Goal: Check status: Check status

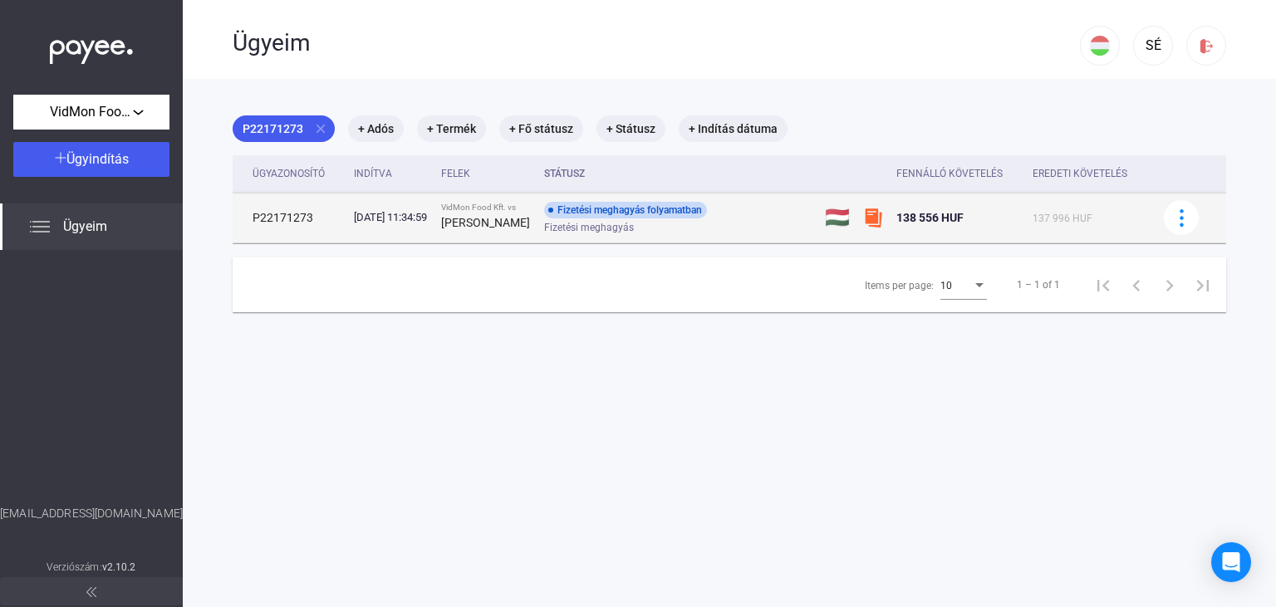
click at [765, 220] on div "Fizetési meghagyás folyamatban Fizetési meghagyás" at bounding box center [676, 218] width 265 height 32
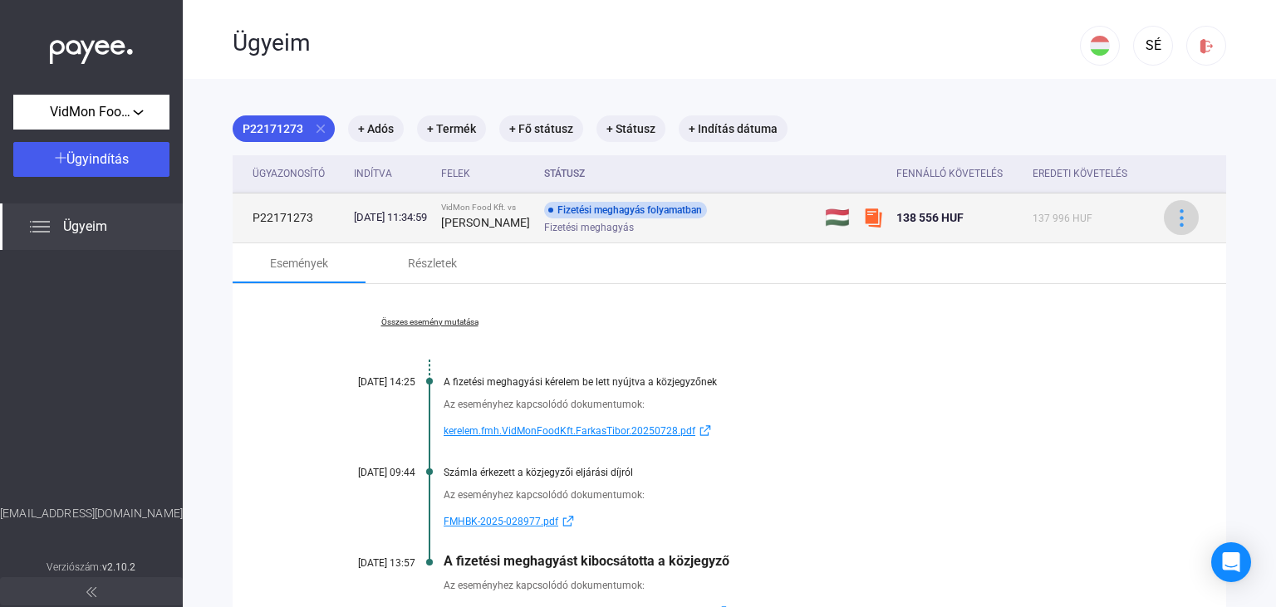
click at [1178, 221] on img at bounding box center [1181, 217] width 17 height 17
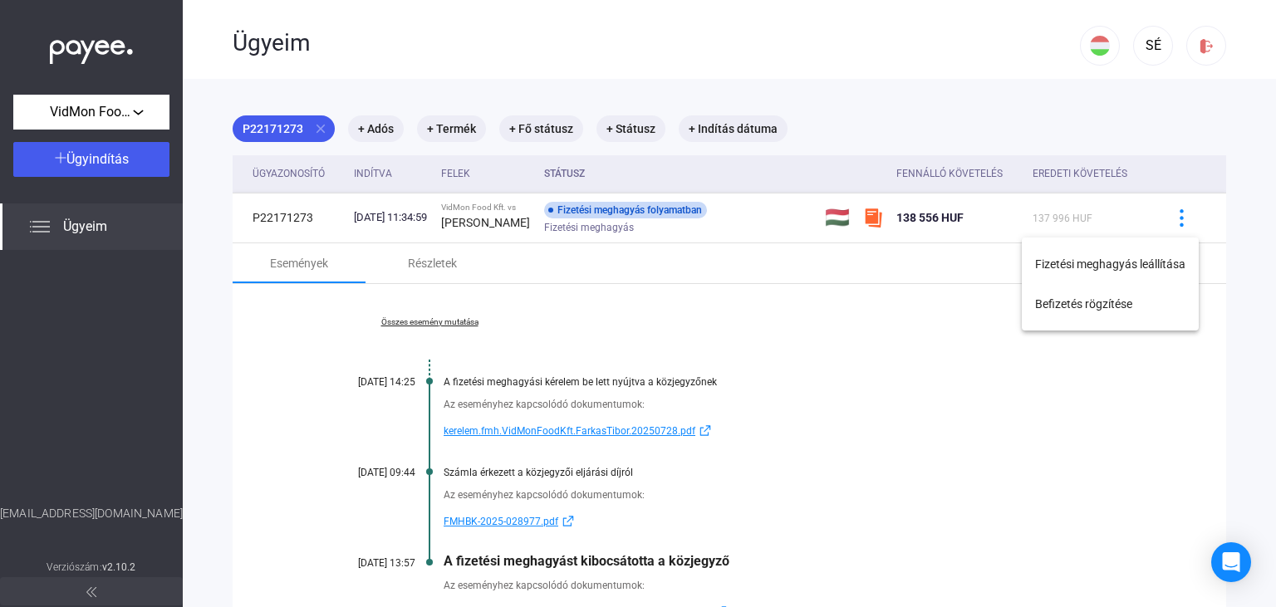
click at [918, 341] on div at bounding box center [638, 303] width 1276 height 607
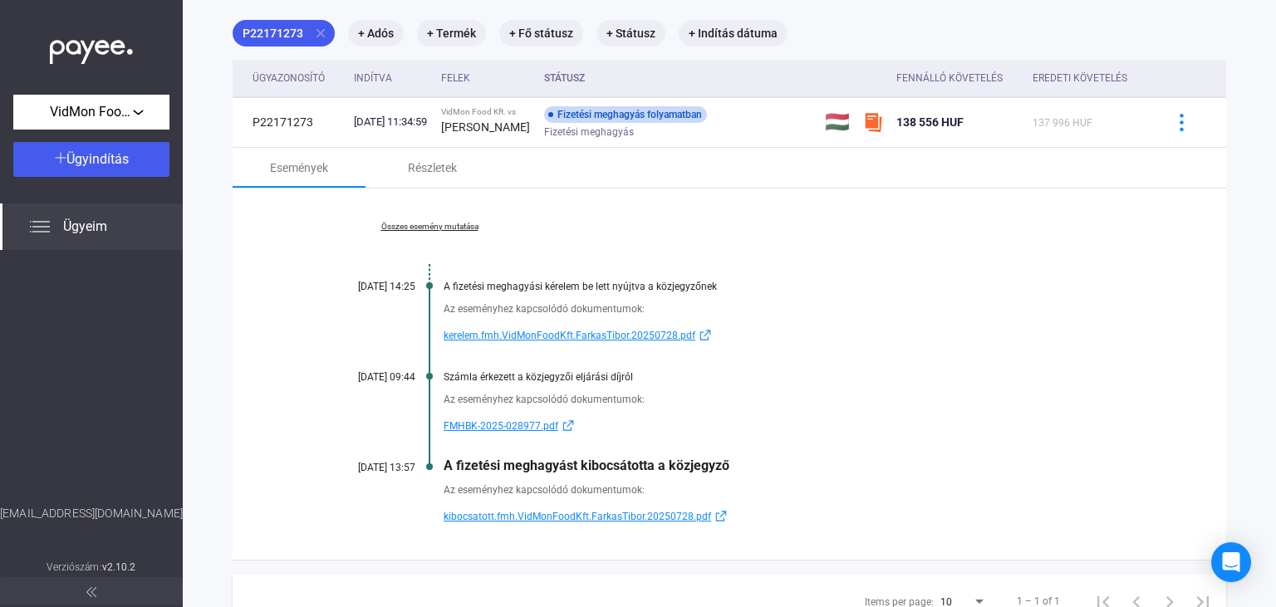
scroll to position [170, 0]
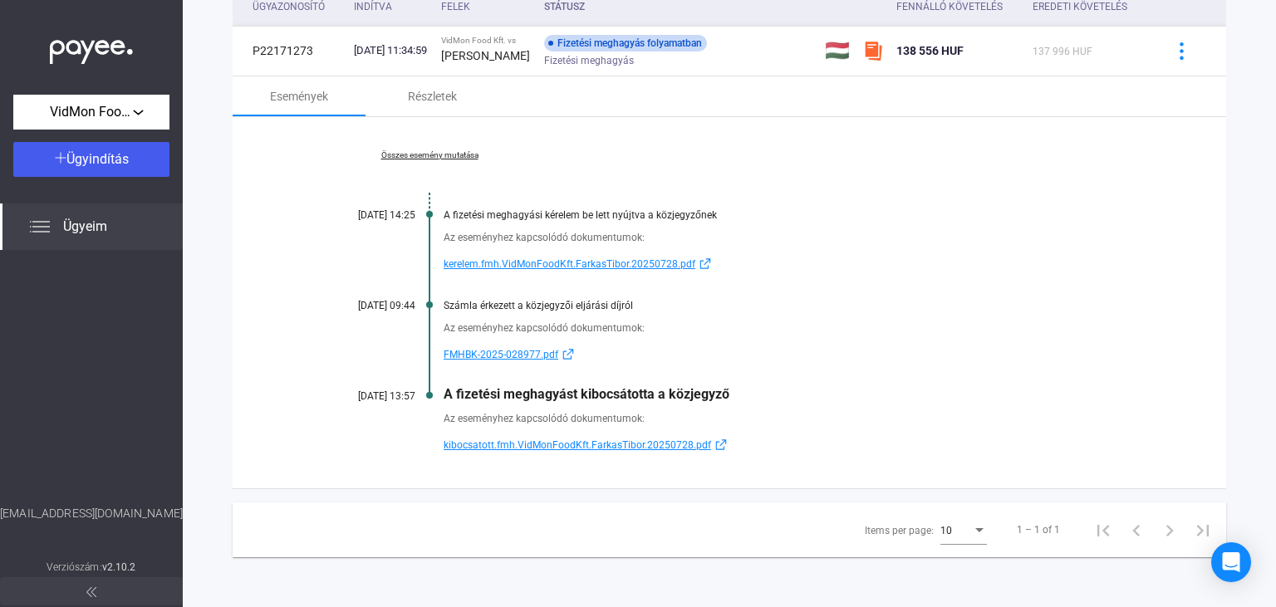
click at [75, 219] on span "Ügyeim" at bounding box center [85, 227] width 44 height 20
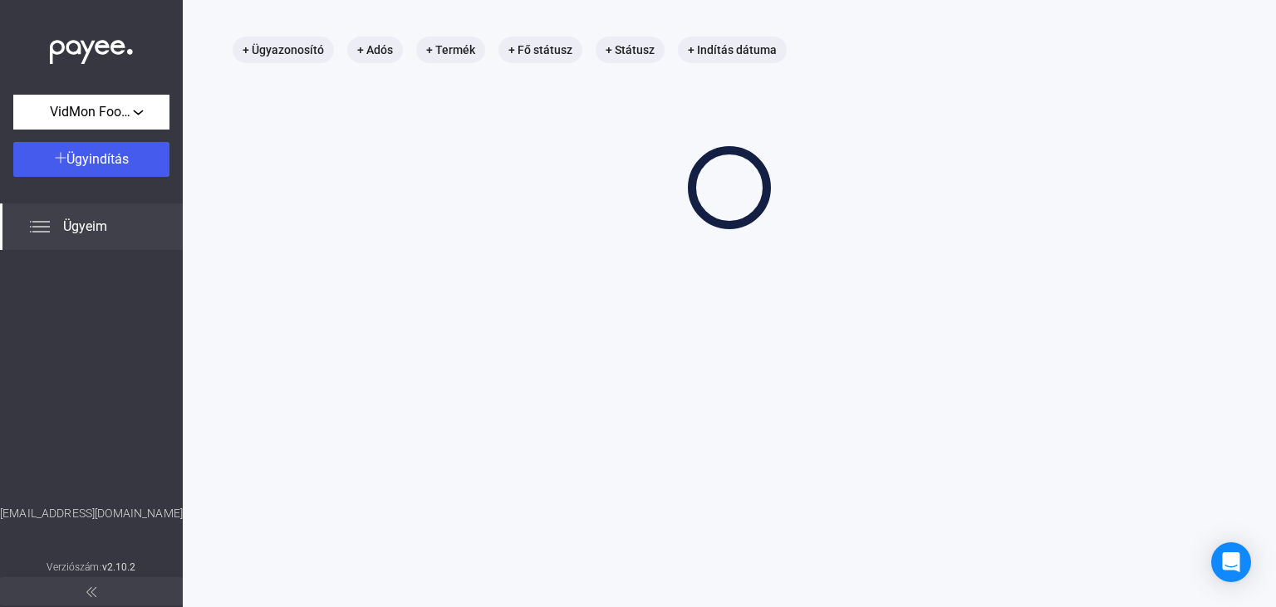
scroll to position [79, 0]
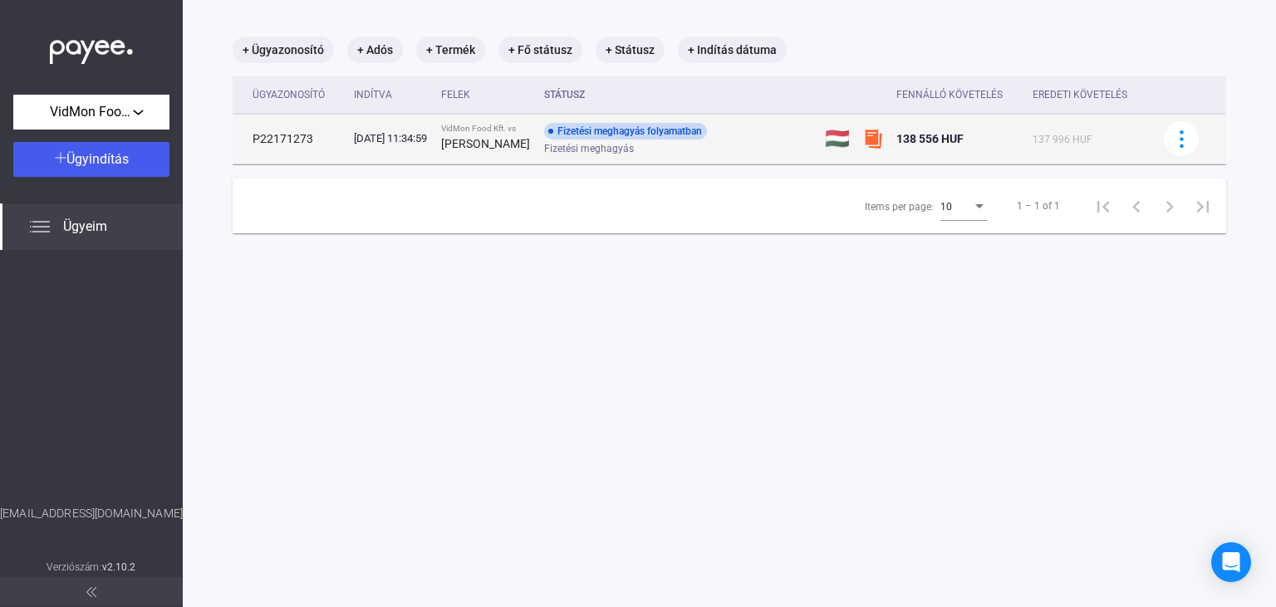
click at [766, 150] on div "Fizetési meghagyás" at bounding box center [676, 149] width 265 height 12
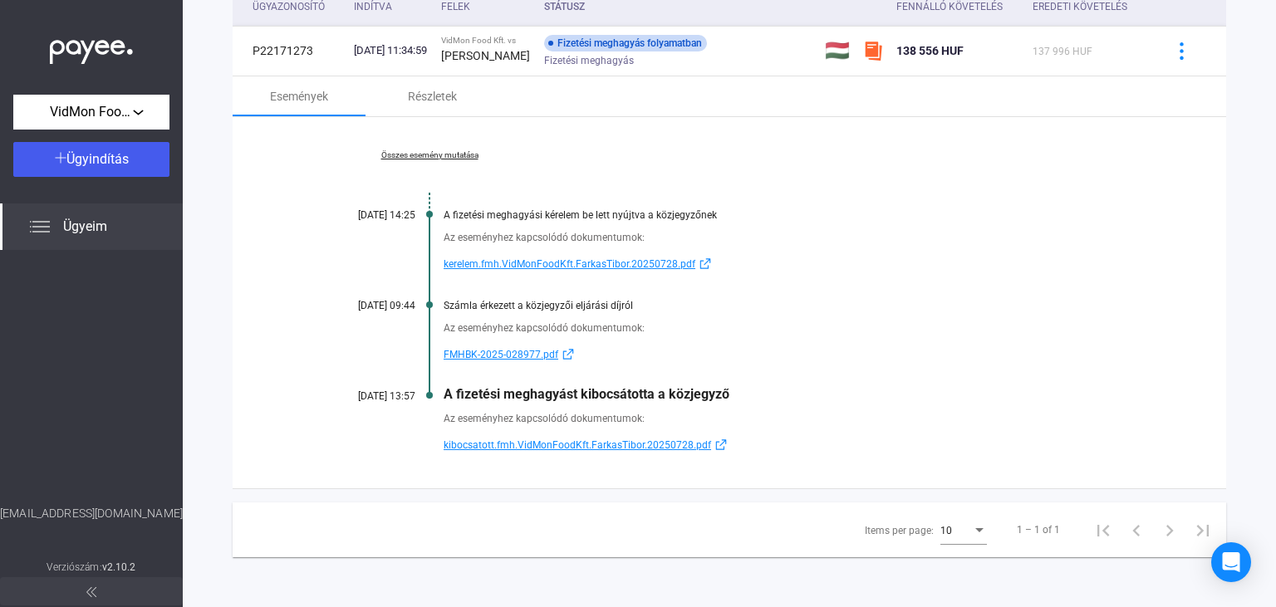
scroll to position [0, 0]
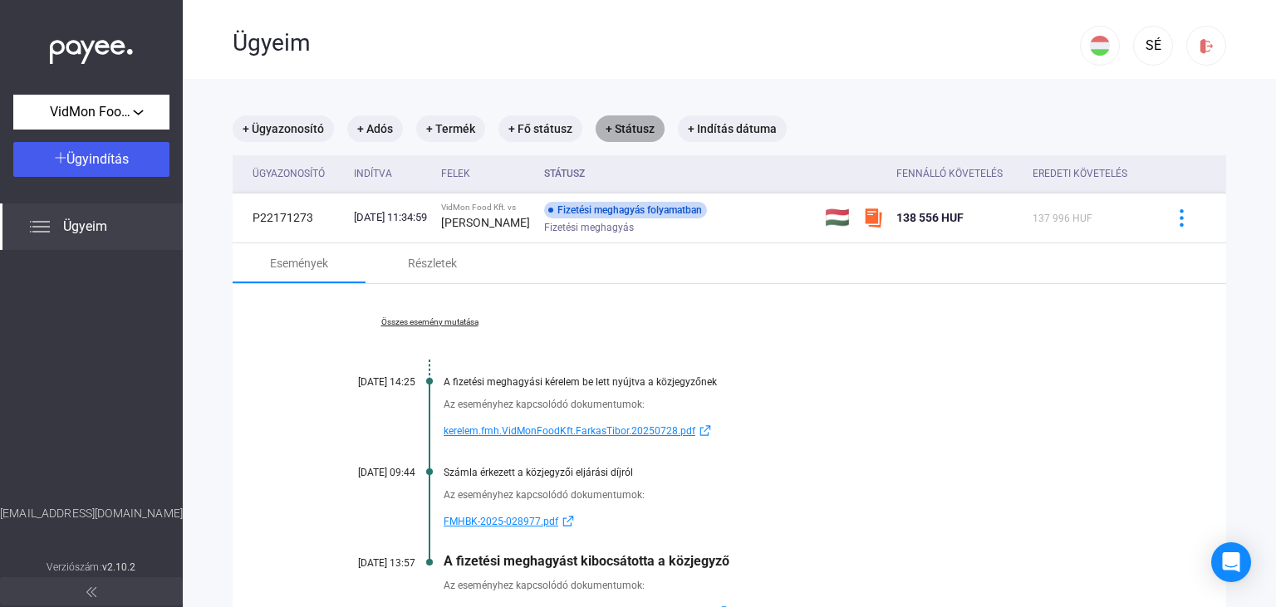
click at [656, 134] on mat-chip "+ Státusz" at bounding box center [630, 129] width 69 height 27
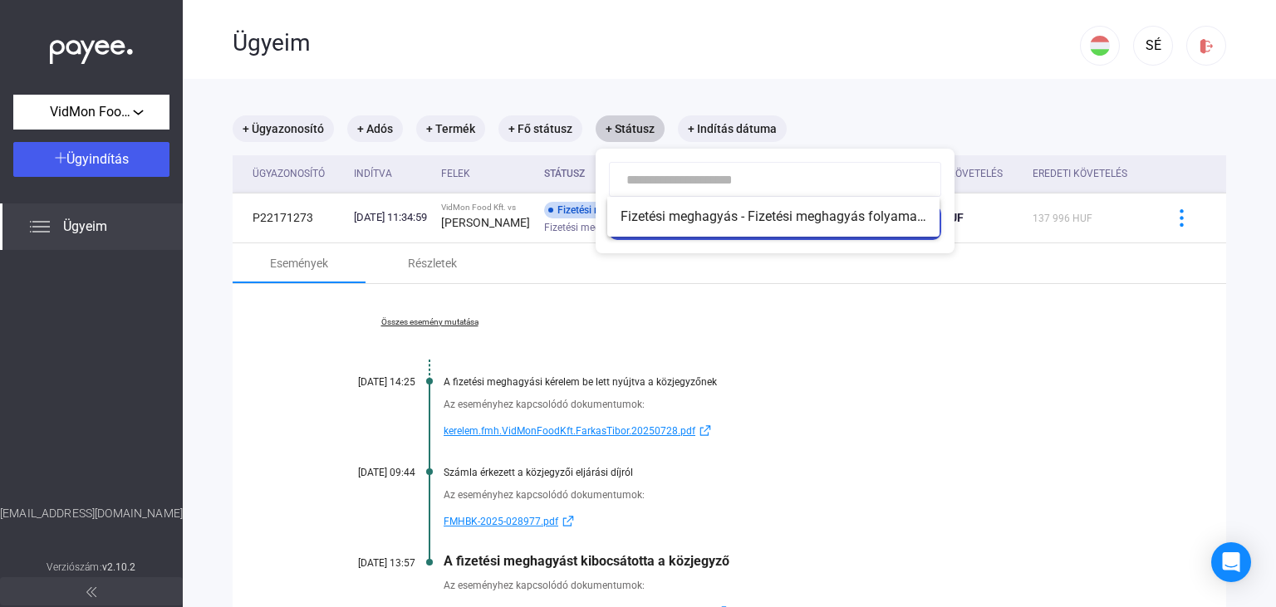
click at [656, 134] on div at bounding box center [638, 303] width 1276 height 607
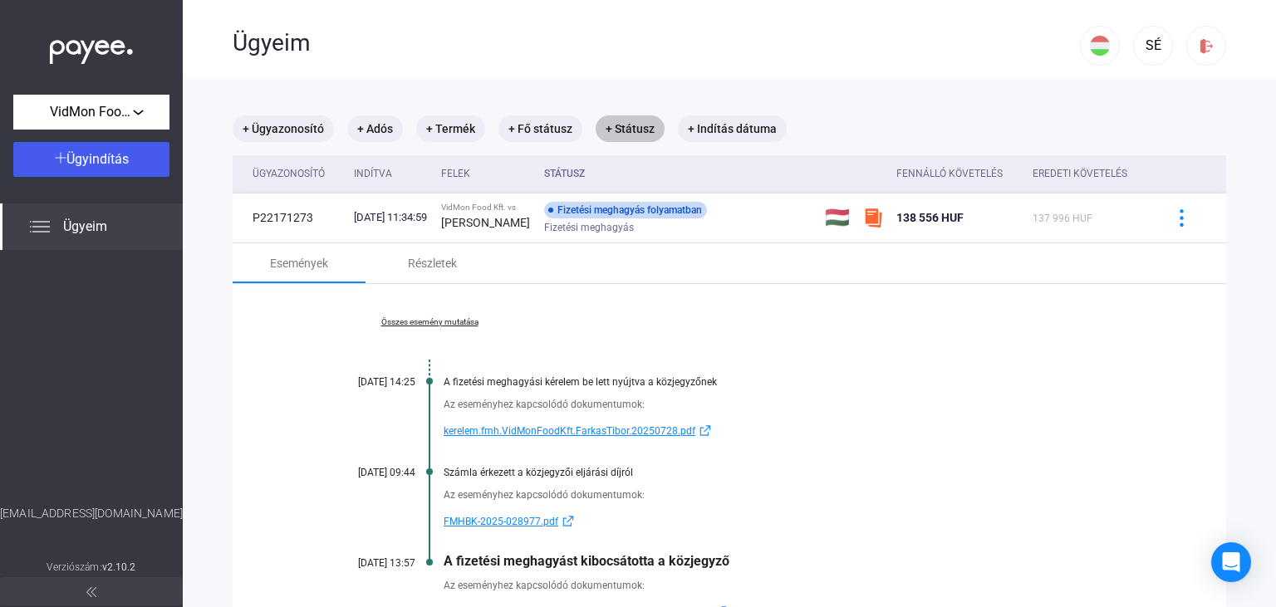
click at [656, 134] on mat-chip "+ Státusz" at bounding box center [630, 129] width 69 height 27
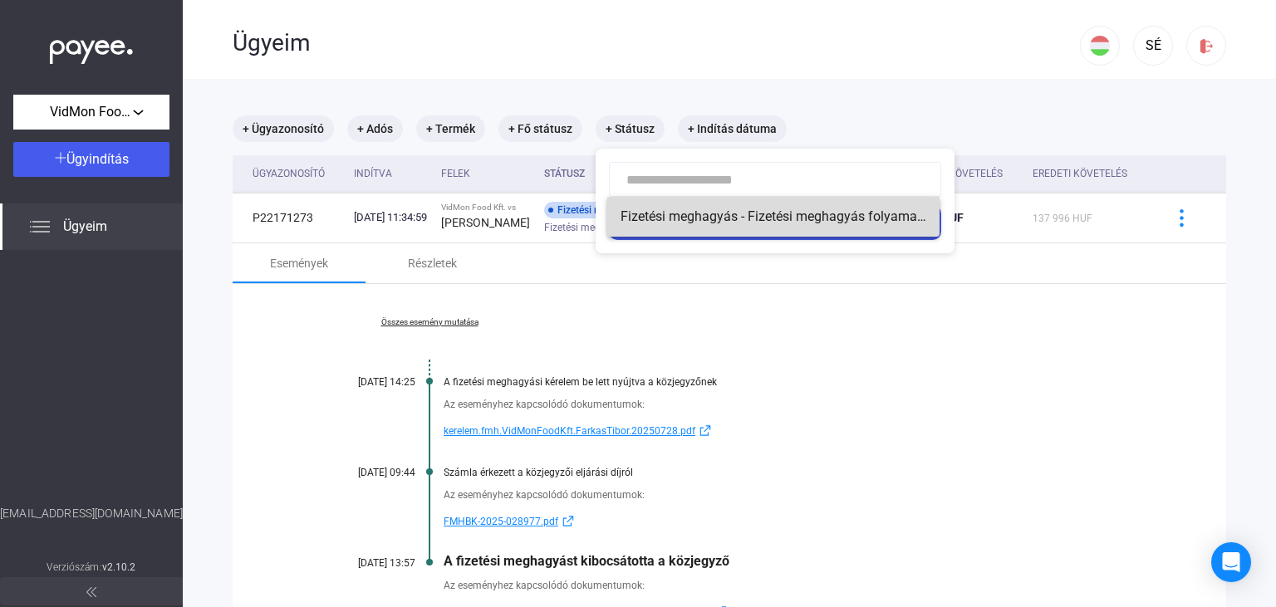
click at [676, 221] on span "Fizetési meghagyás - Fizetési meghagyás folyamatban" at bounding box center [774, 217] width 306 height 20
type input "**********"
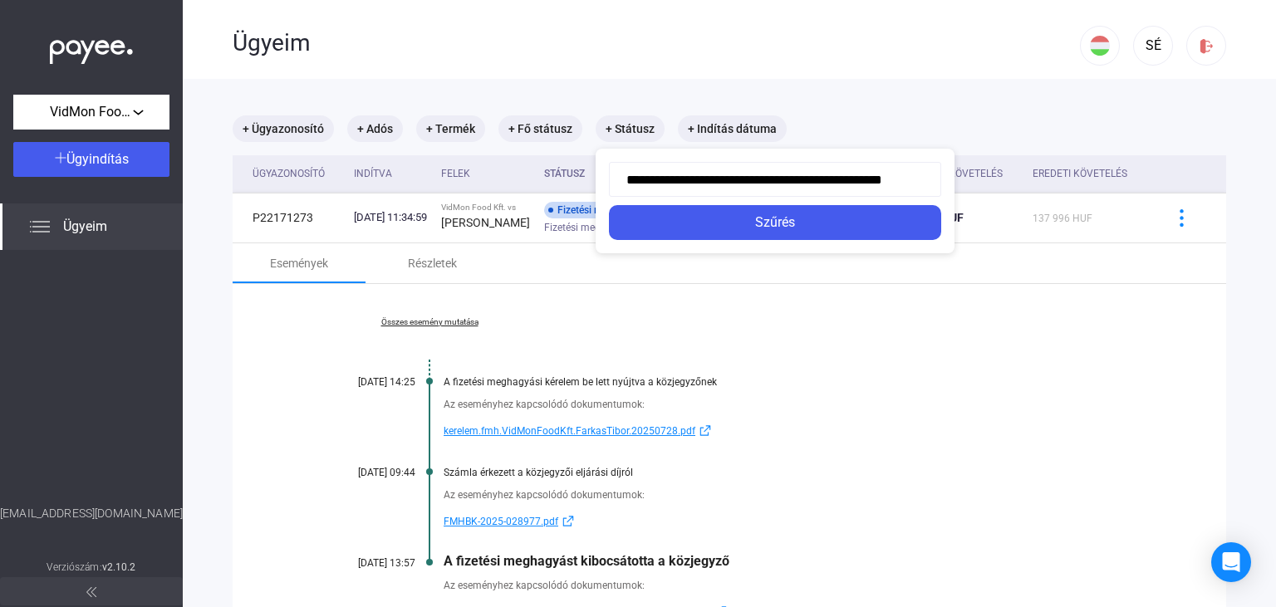
click at [676, 221] on div "Szűrés" at bounding box center [775, 223] width 322 height 20
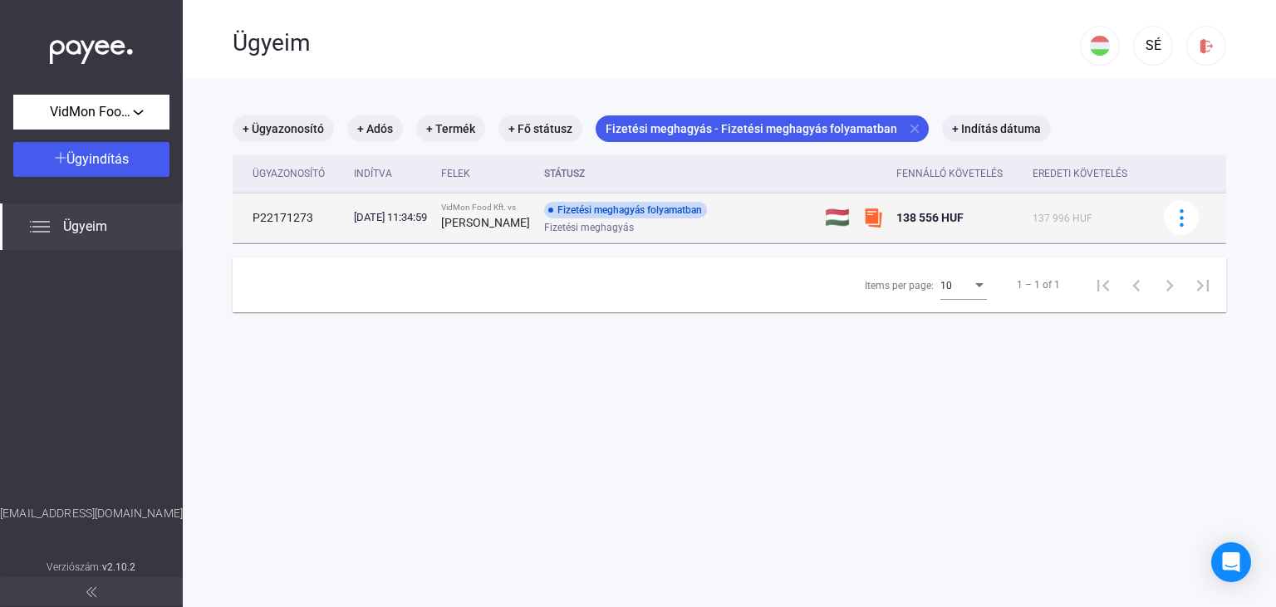
click at [668, 231] on div "Fizetési meghagyás" at bounding box center [676, 228] width 265 height 12
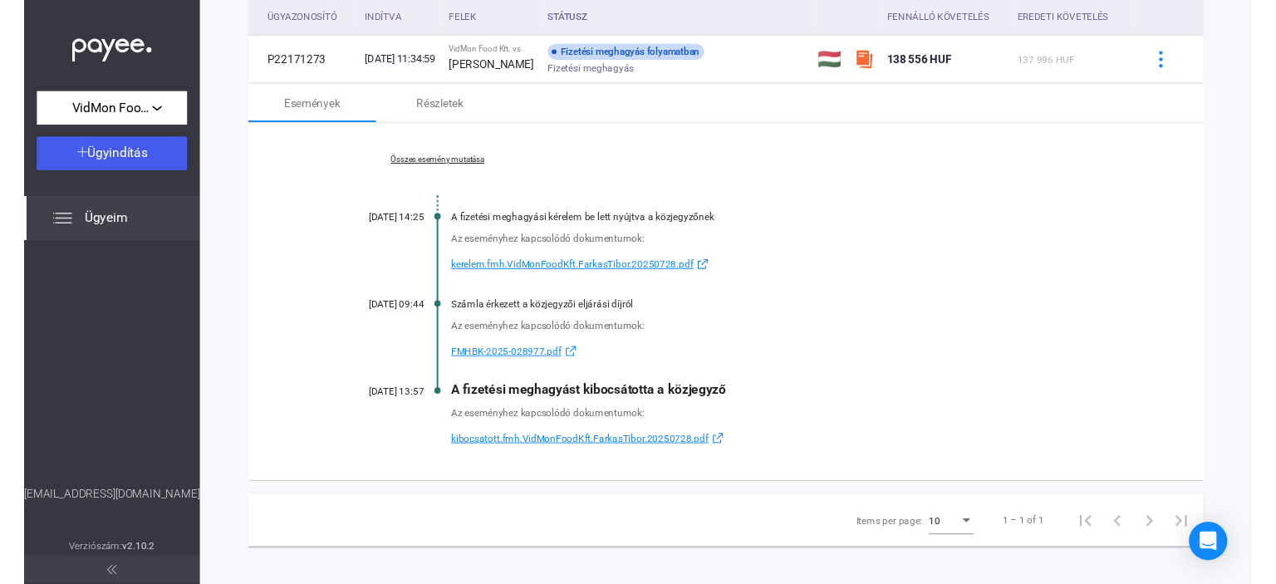
scroll to position [170, 0]
